Goal: Information Seeking & Learning: Learn about a topic

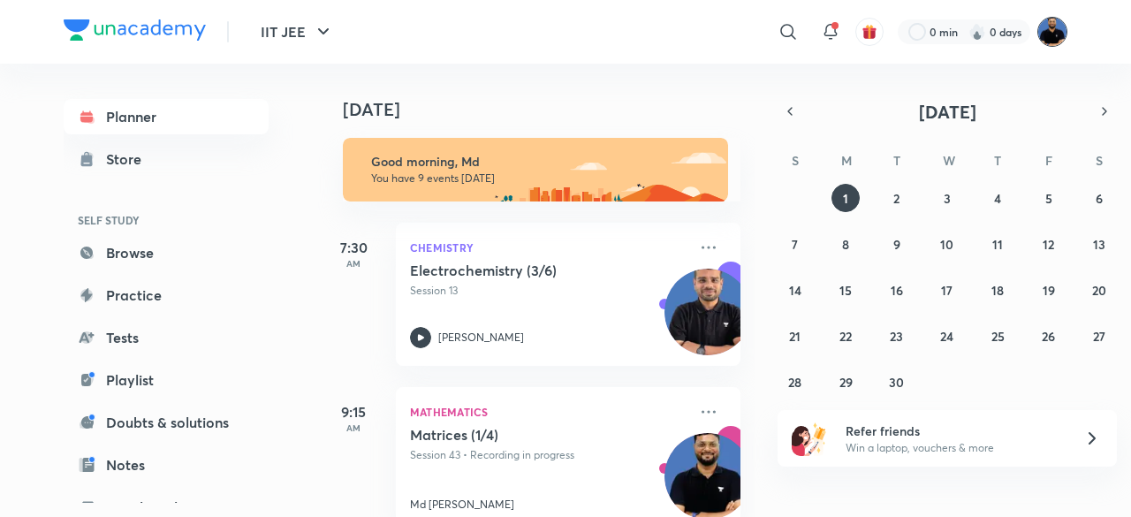
click at [1044, 27] on img at bounding box center [1052, 32] width 30 height 30
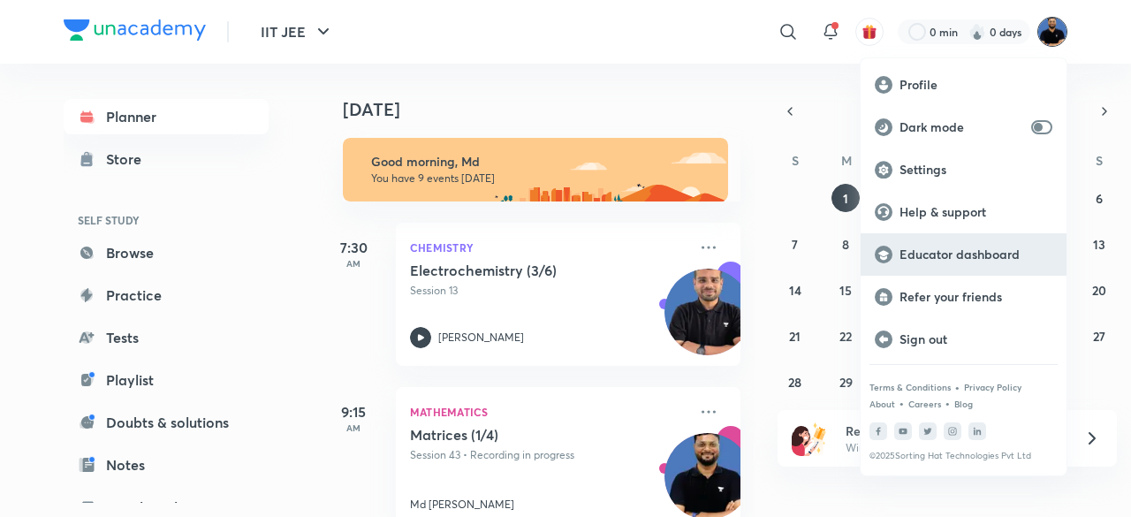
click at [981, 249] on p "Educator dashboard" at bounding box center [975, 254] width 153 height 16
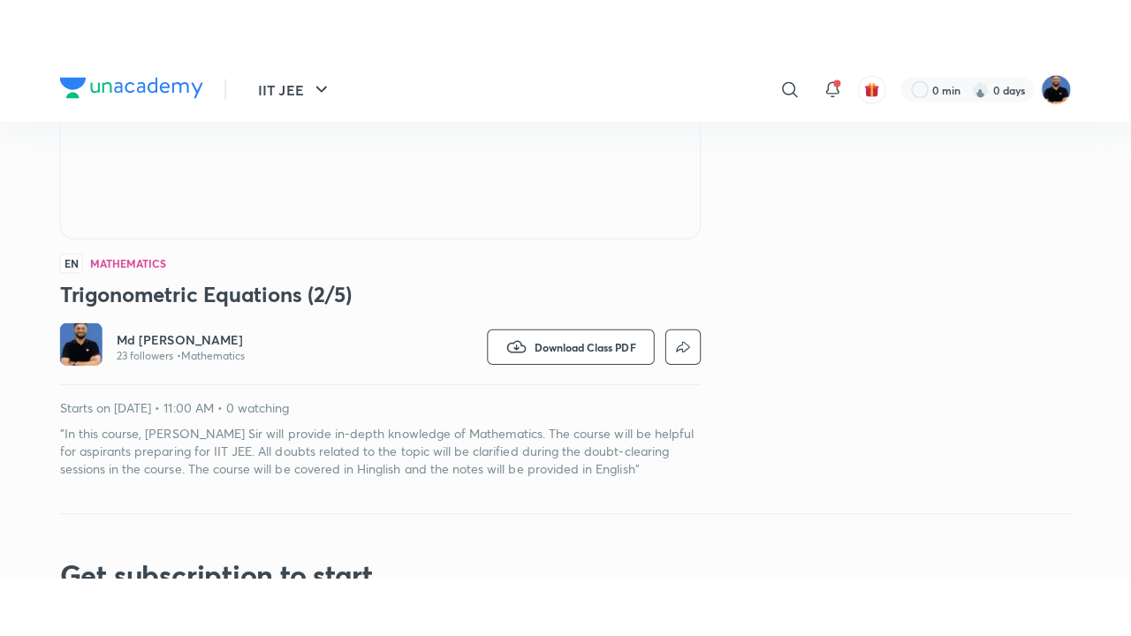
scroll to position [370, 0]
